Goal: Register for event/course

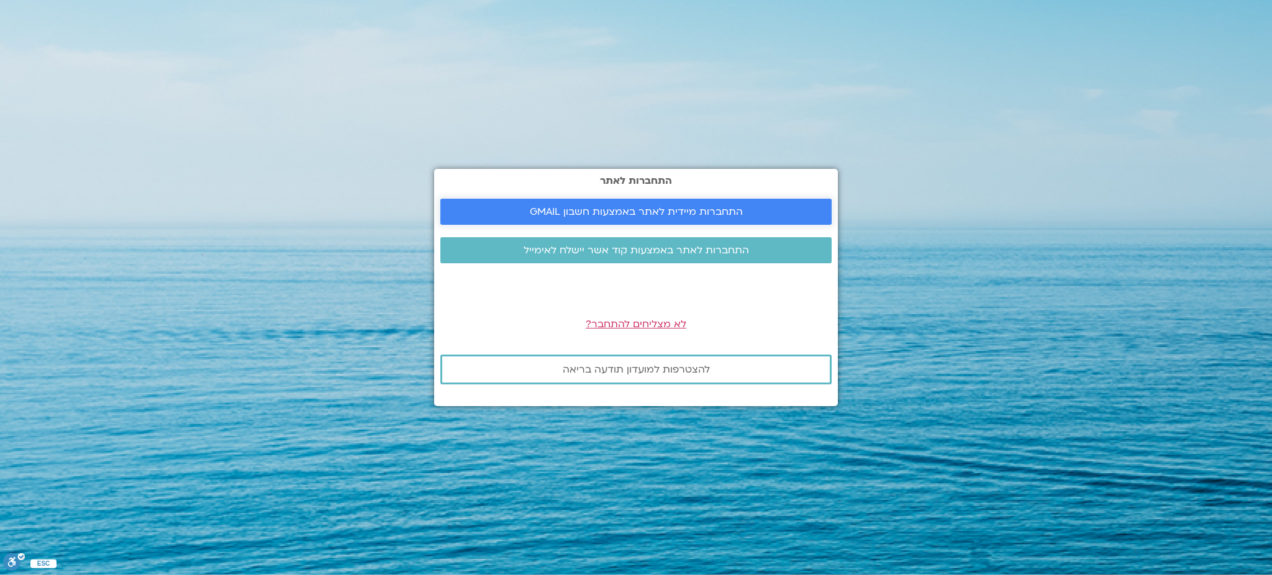
click at [628, 210] on span "התחברות מיידית לאתר באמצעות חשבון GMAIL" at bounding box center [636, 211] width 213 height 11
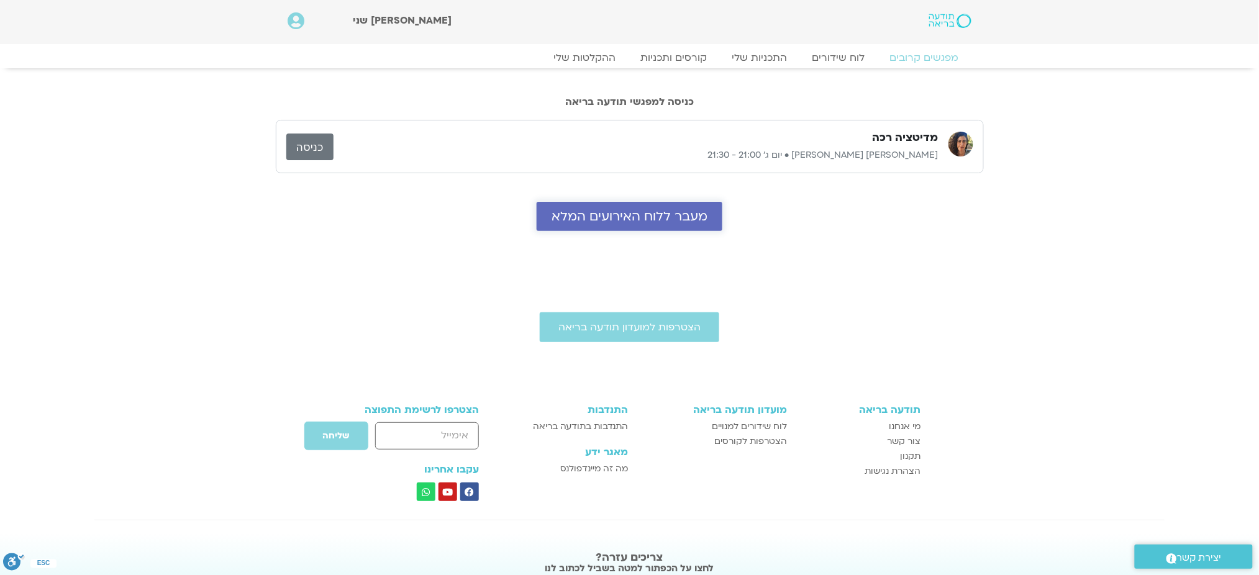
click at [632, 220] on span "מעבר ללוח האירועים המלא" at bounding box center [629, 216] width 156 height 14
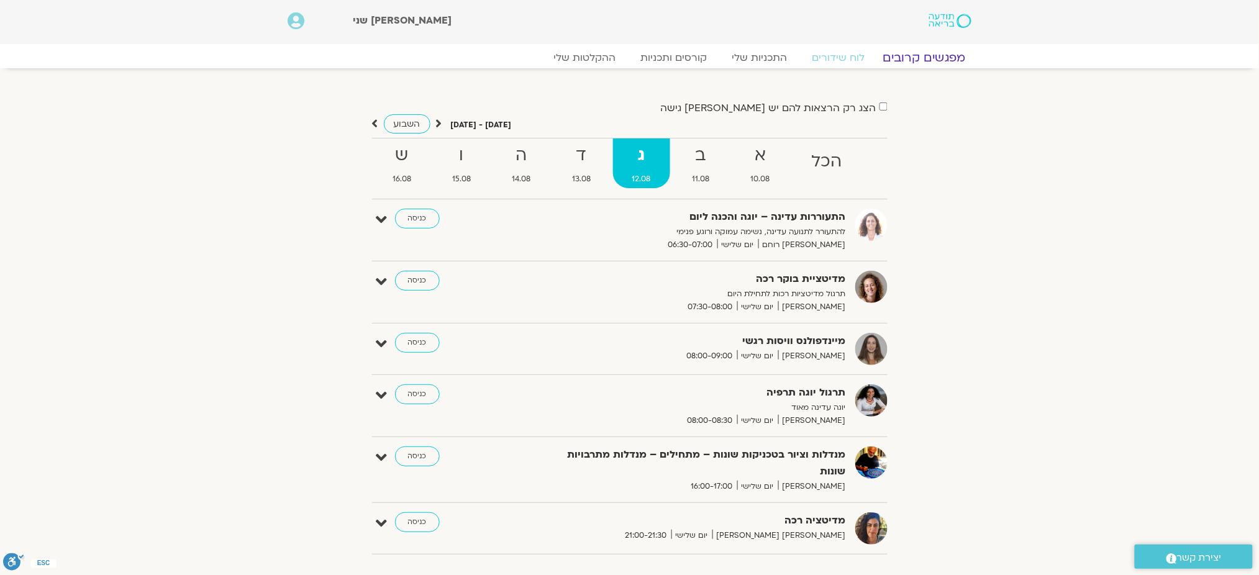
click at [901, 59] on link "מפגשים קרובים" at bounding box center [924, 57] width 112 height 15
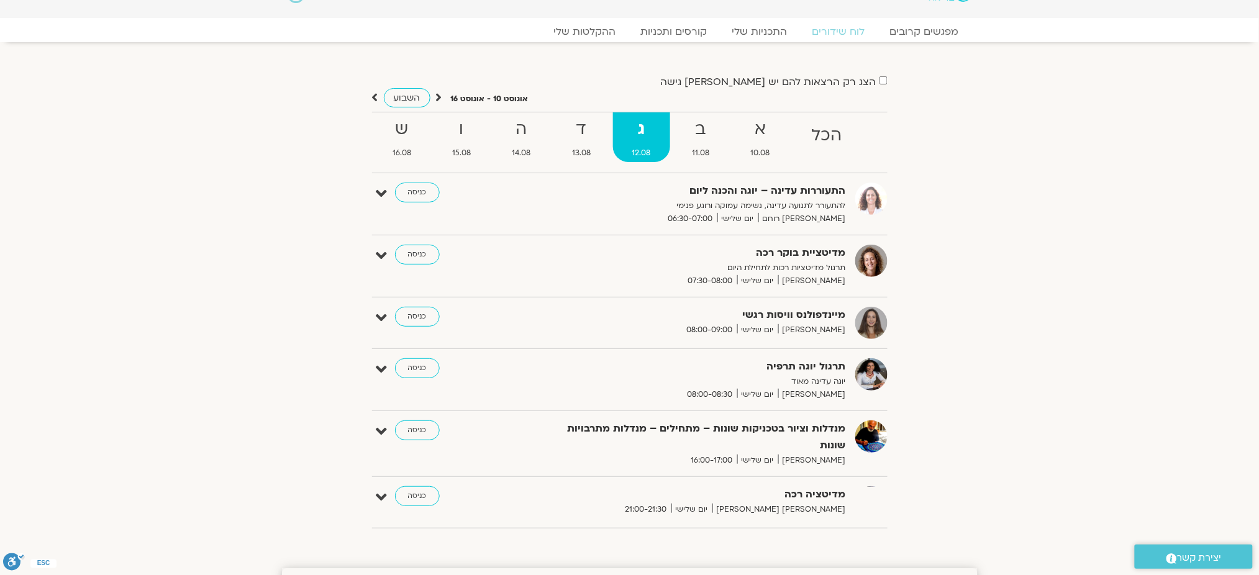
scroll to position [5, 0]
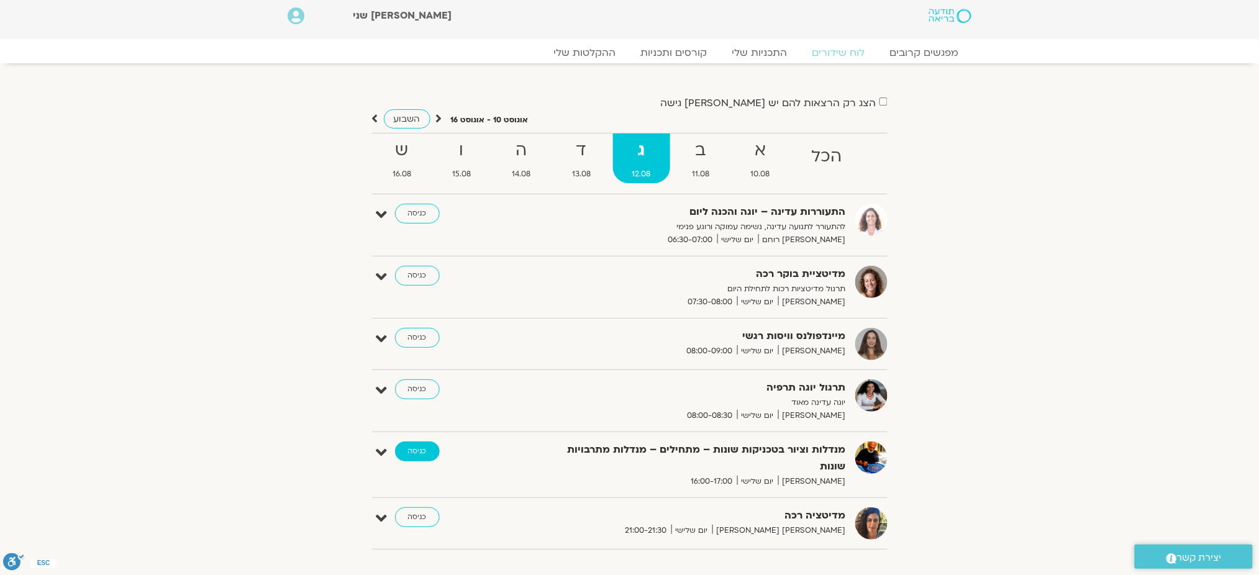
click at [422, 448] on link "כניסה" at bounding box center [417, 452] width 45 height 20
